Goal: Find specific page/section: Find specific page/section

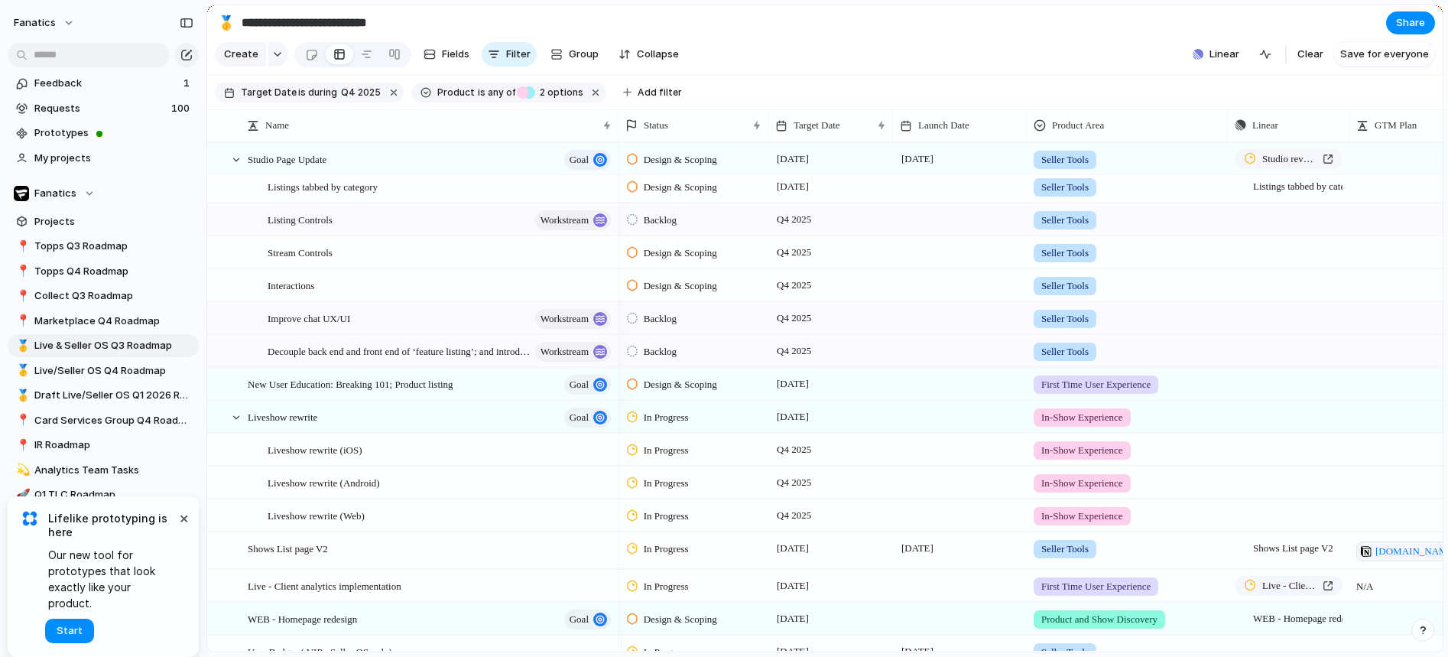
scroll to position [764, 0]
